Goal: Task Accomplishment & Management: Manage account settings

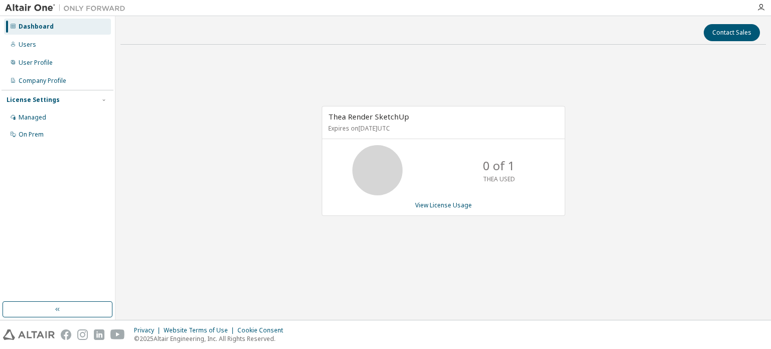
click at [66, 32] on div "Dashboard" at bounding box center [57, 27] width 107 height 16
click at [390, 181] on icon at bounding box center [377, 170] width 25 height 25
click at [447, 208] on link "View License Usage" at bounding box center [443, 205] width 57 height 9
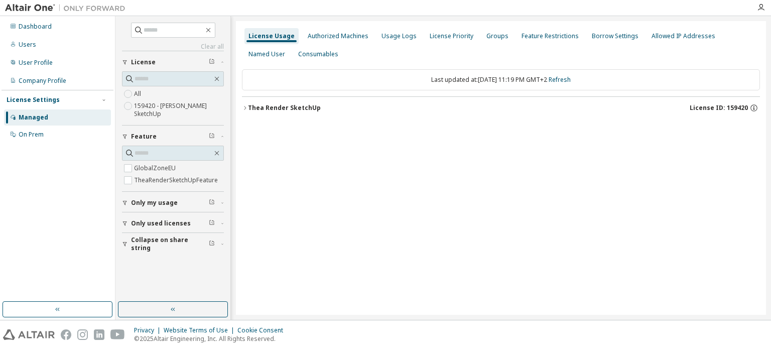
click at [153, 115] on label "159420 - [PERSON_NAME] SketchUp" at bounding box center [179, 110] width 90 height 20
click at [307, 105] on div "Thea Render SketchUp" at bounding box center [284, 108] width 73 height 8
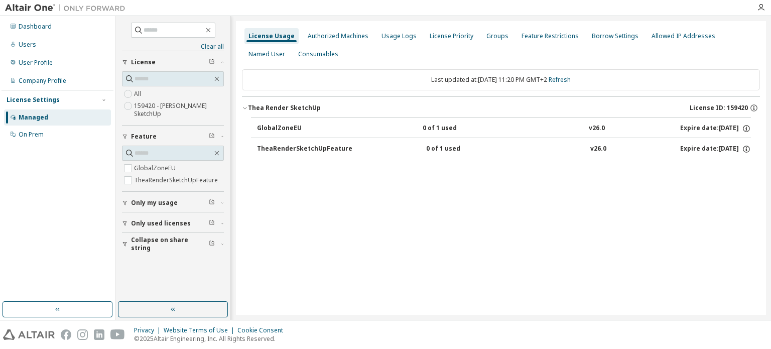
click at [310, 149] on div "TheaRenderSketchUpFeature" at bounding box center [304, 149] width 95 height 9
click at [321, 34] on div "Authorized Machines" at bounding box center [338, 36] width 61 height 8
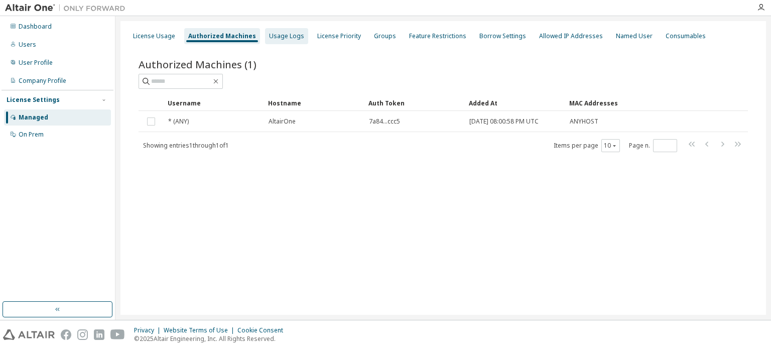
click at [274, 37] on div "Usage Logs" at bounding box center [286, 36] width 35 height 8
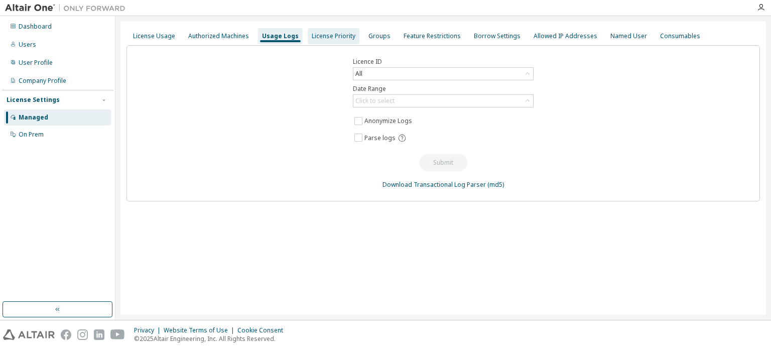
click at [319, 37] on div "License Priority" at bounding box center [334, 36] width 44 height 8
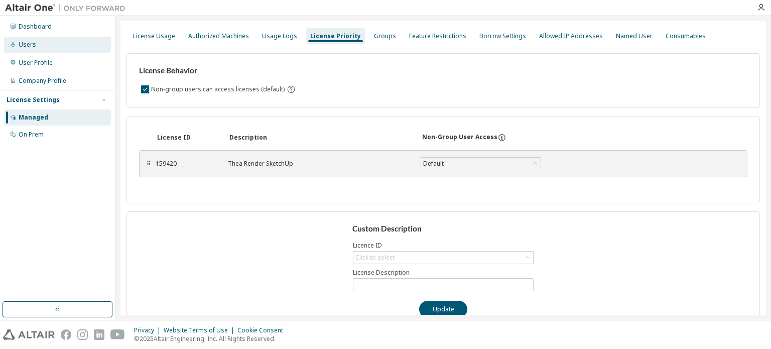
click at [41, 48] on div "Users" at bounding box center [57, 45] width 107 height 16
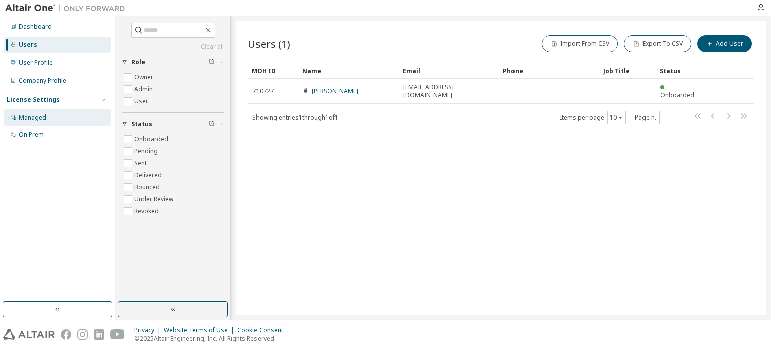
click at [49, 120] on div "Managed" at bounding box center [57, 117] width 107 height 16
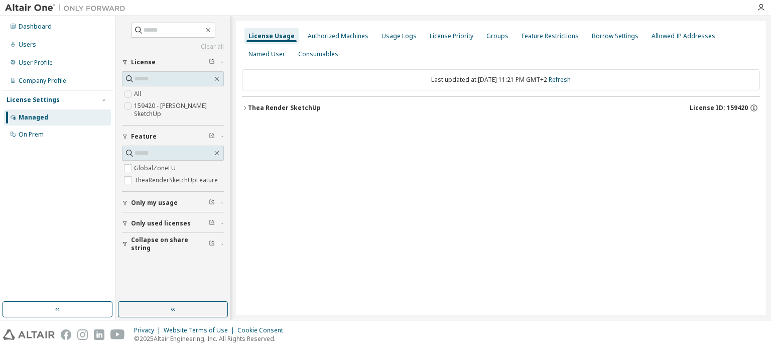
click at [295, 109] on div "Thea Render SketchUp" at bounding box center [284, 108] width 73 height 8
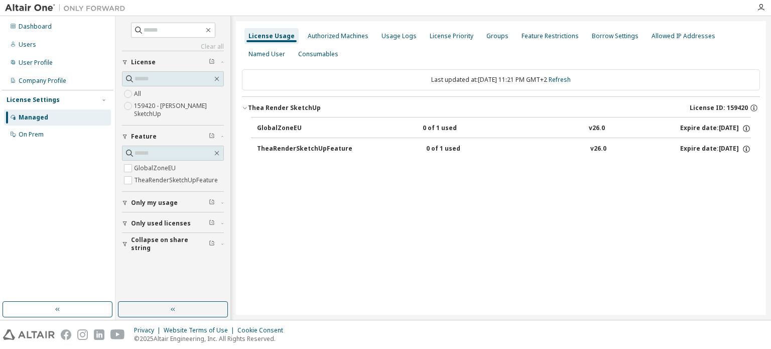
click at [291, 124] on div "GlobalZoneEU" at bounding box center [302, 128] width 90 height 9
click at [299, 149] on div "TheaRenderSketchUpFeature" at bounding box center [304, 149] width 95 height 9
click at [313, 150] on div "TheaRenderSketchUpFeature" at bounding box center [304, 149] width 95 height 9
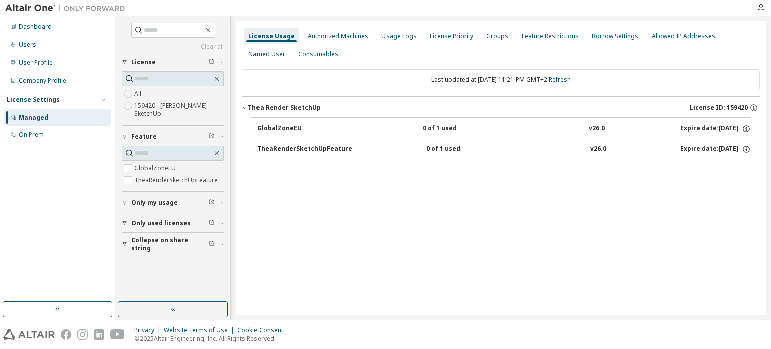
click at [427, 155] on button "TheaRenderSketchUpFeature 0 of 1 used v26.0 Expire date: [DATE]" at bounding box center [504, 149] width 494 height 22
click at [436, 147] on div "0 of 1 used" at bounding box center [471, 149] width 90 height 9
click at [414, 189] on div "License Usage Authorized Machines Usage Logs License Priority Groups Feature Re…" at bounding box center [501, 168] width 530 height 294
click at [379, 147] on div "TheaRenderSketchUpFeature 0 of 1 used v26.0 Expire date: [DATE]" at bounding box center [504, 149] width 494 height 9
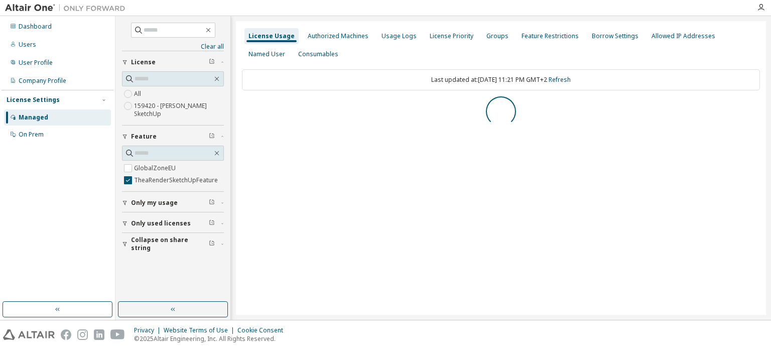
click at [311, 143] on div "License Usage Authorized Machines Usage Logs License Priority Groups Feature Re…" at bounding box center [501, 168] width 530 height 294
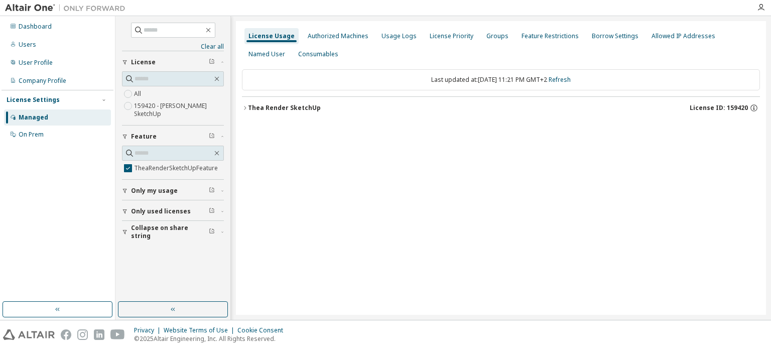
click at [304, 104] on div "Thea Render SketchUp" at bounding box center [284, 108] width 73 height 8
click at [302, 128] on div "TheaRenderSketchUpFeature" at bounding box center [304, 128] width 95 height 9
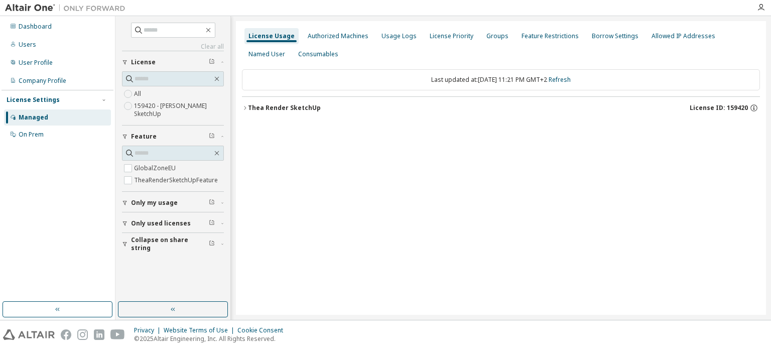
click at [161, 242] on span "Collapse on share string" at bounding box center [170, 244] width 78 height 16
click at [165, 240] on span "Collapse on share string" at bounding box center [170, 244] width 78 height 16
click at [44, 25] on div "Dashboard" at bounding box center [35, 27] width 33 height 8
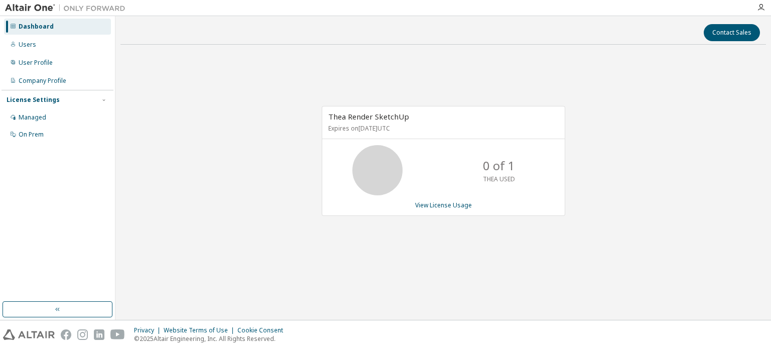
click at [448, 199] on div "[PERSON_NAME] SketchUp Expires on [DATE] UTC 0 of 1 THEA USED View License Usage" at bounding box center [444, 161] width 244 height 110
click at [450, 204] on link "View License Usage" at bounding box center [443, 205] width 57 height 9
click at [444, 205] on link "View License Usage" at bounding box center [443, 205] width 57 height 9
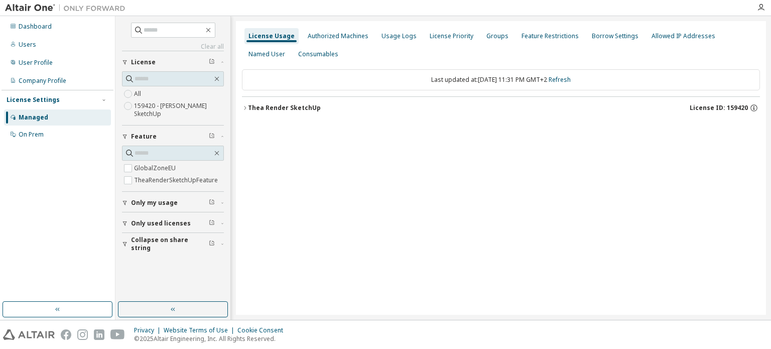
click at [288, 108] on div "Thea Render SketchUp" at bounding box center [284, 108] width 73 height 8
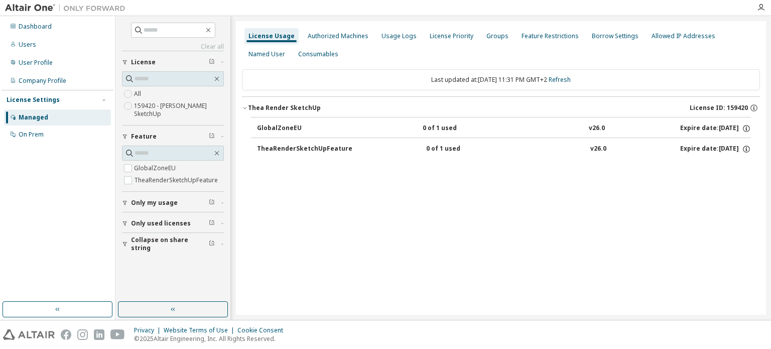
click at [368, 236] on div "License Usage Authorized Machines Usage Logs License Priority Groups Feature Re…" at bounding box center [501, 168] width 530 height 294
